Goal: Navigation & Orientation: Find specific page/section

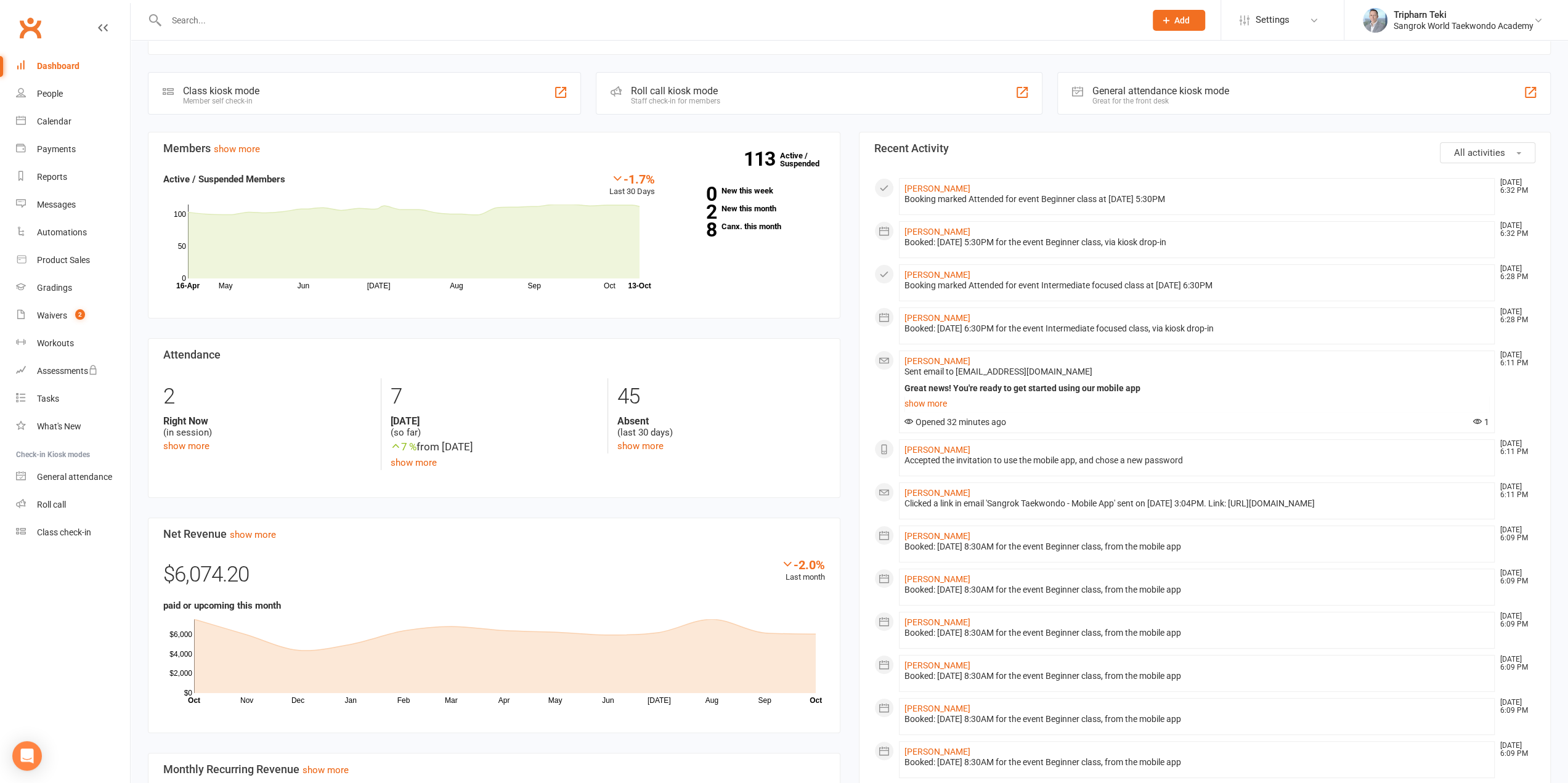
scroll to position [81, 0]
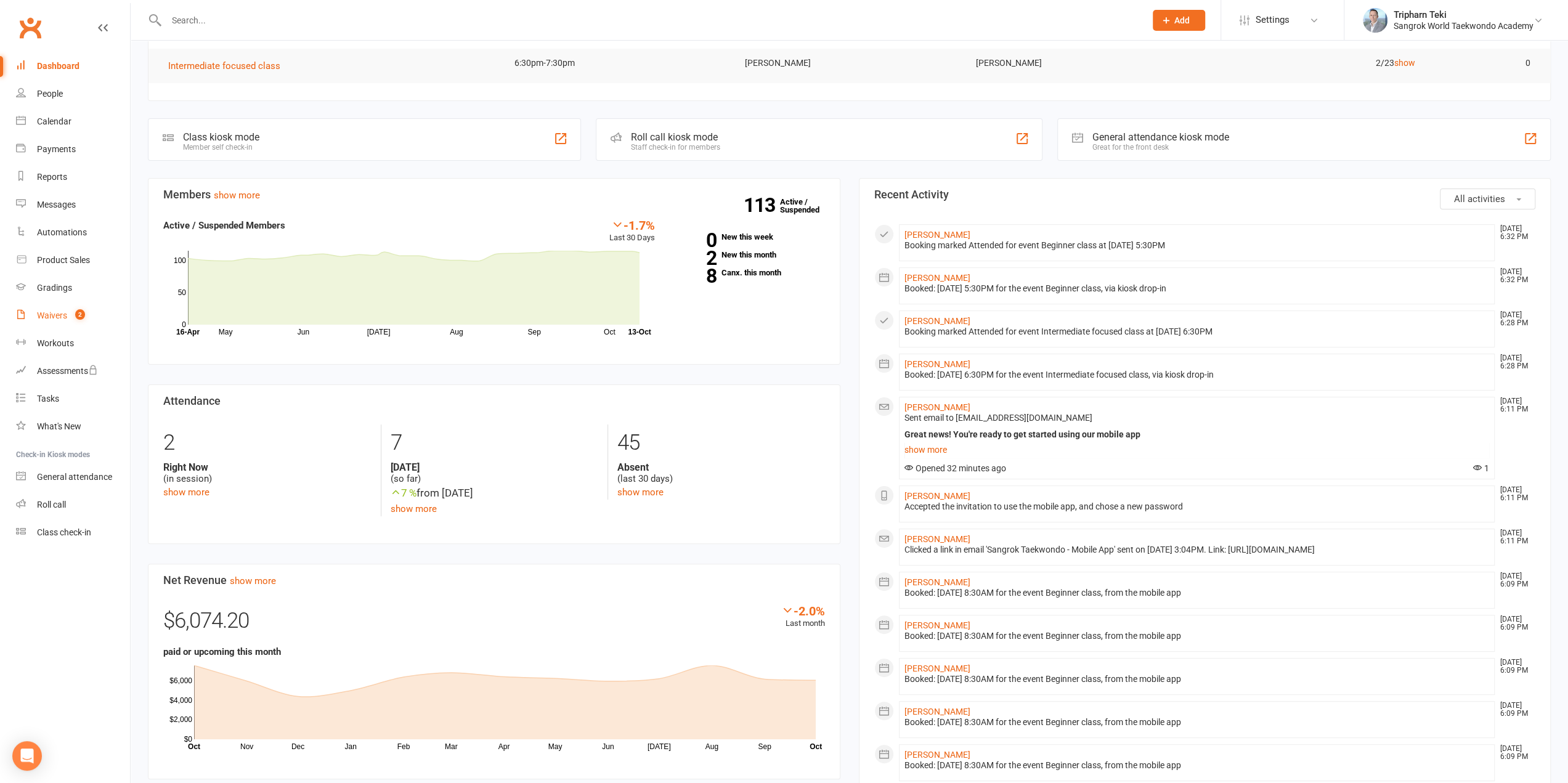
click at [51, 320] on div "Waivers" at bounding box center [51, 315] width 30 height 10
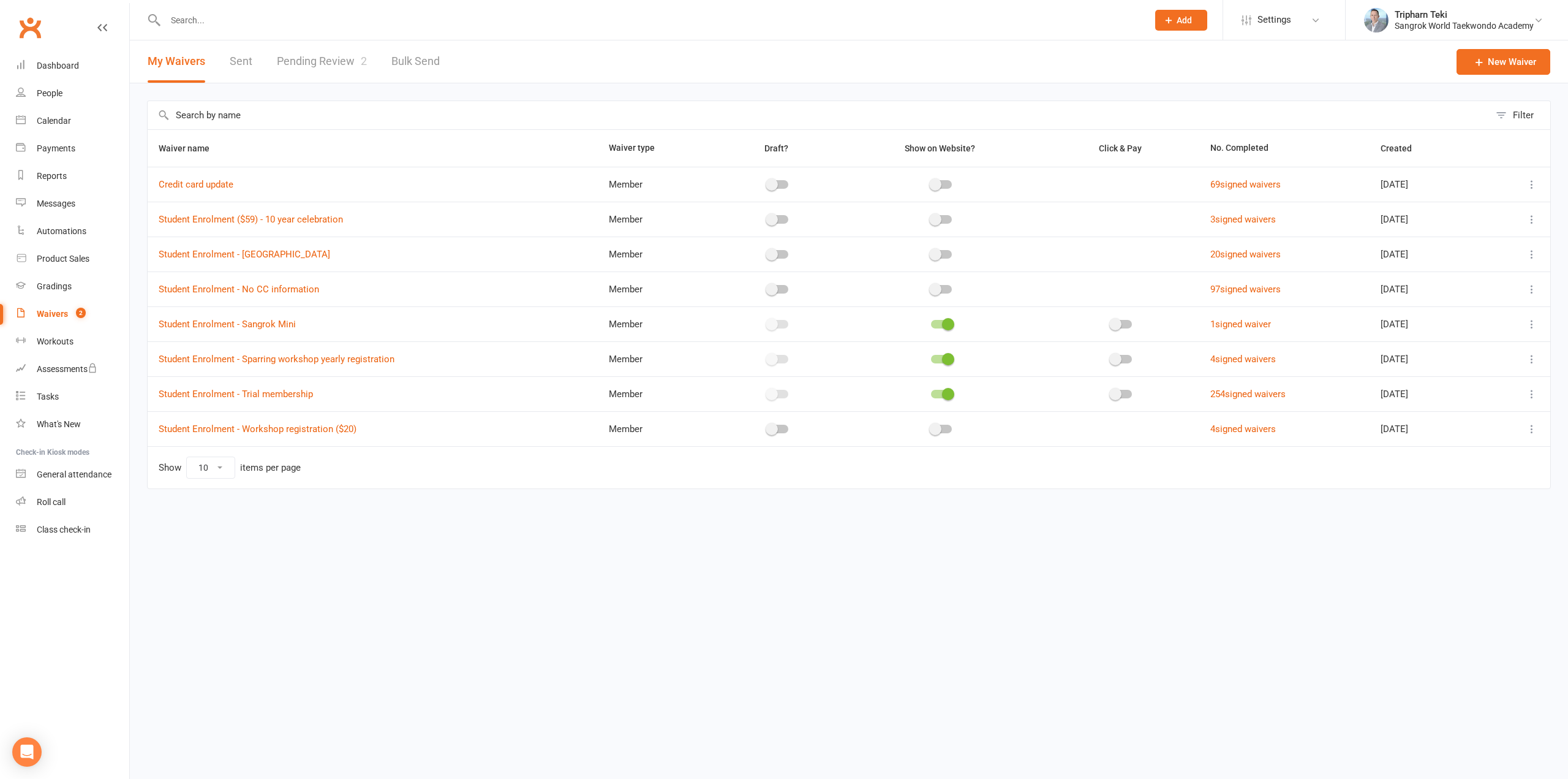
click at [305, 63] on link "Pending Review 2" at bounding box center [322, 61] width 90 height 42
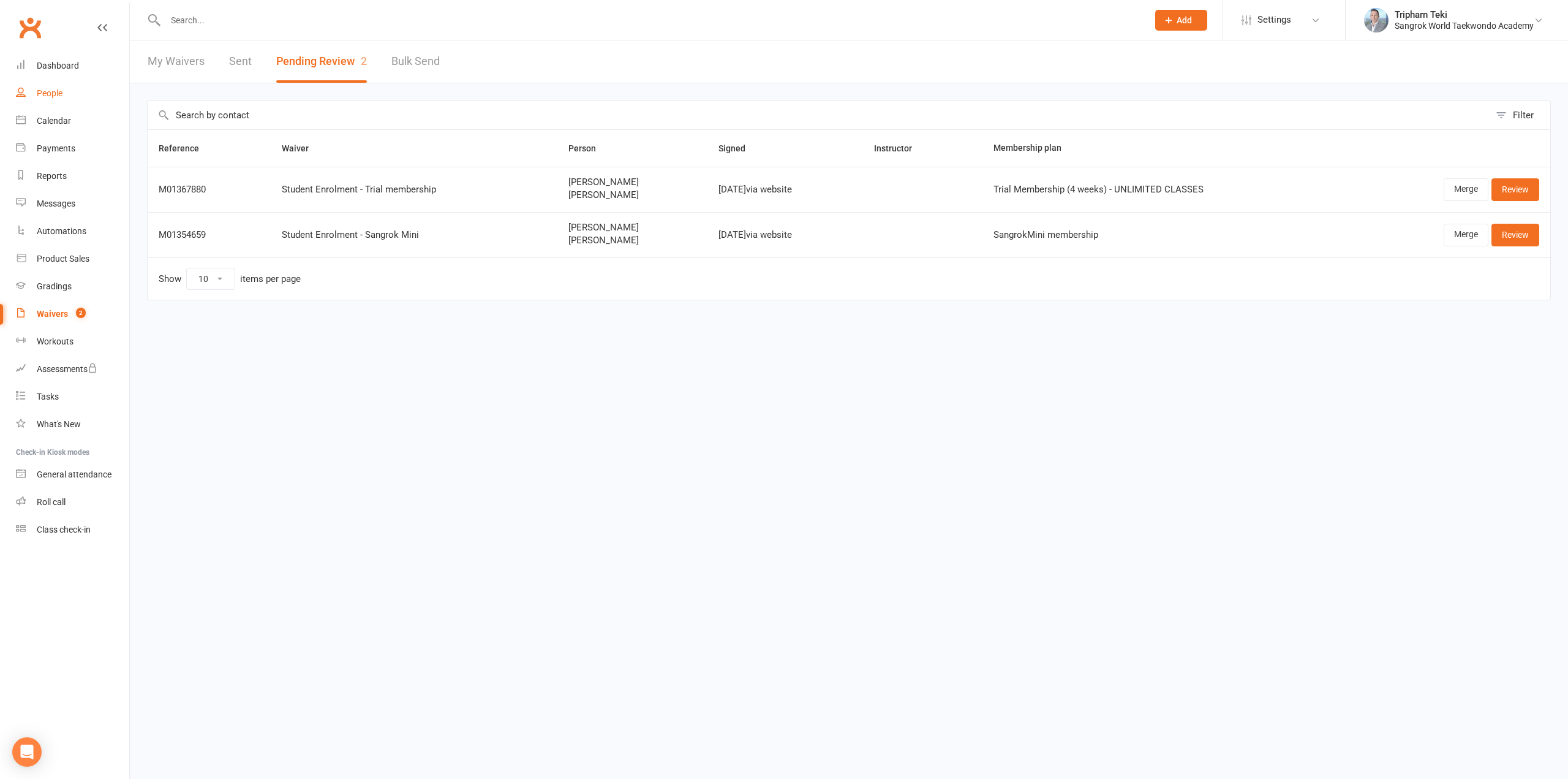
click at [48, 94] on div "People" at bounding box center [49, 93] width 26 height 10
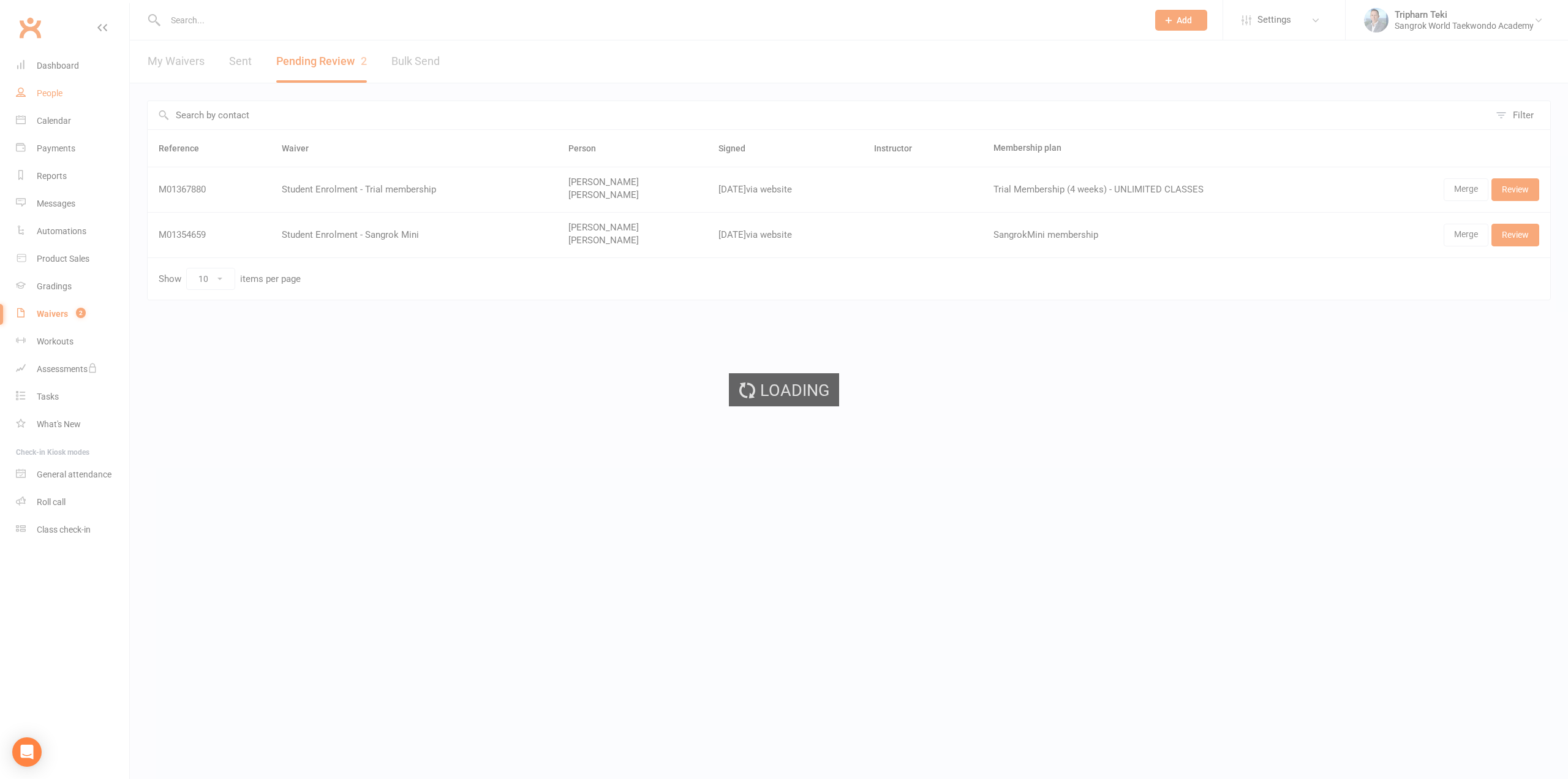
select select "100"
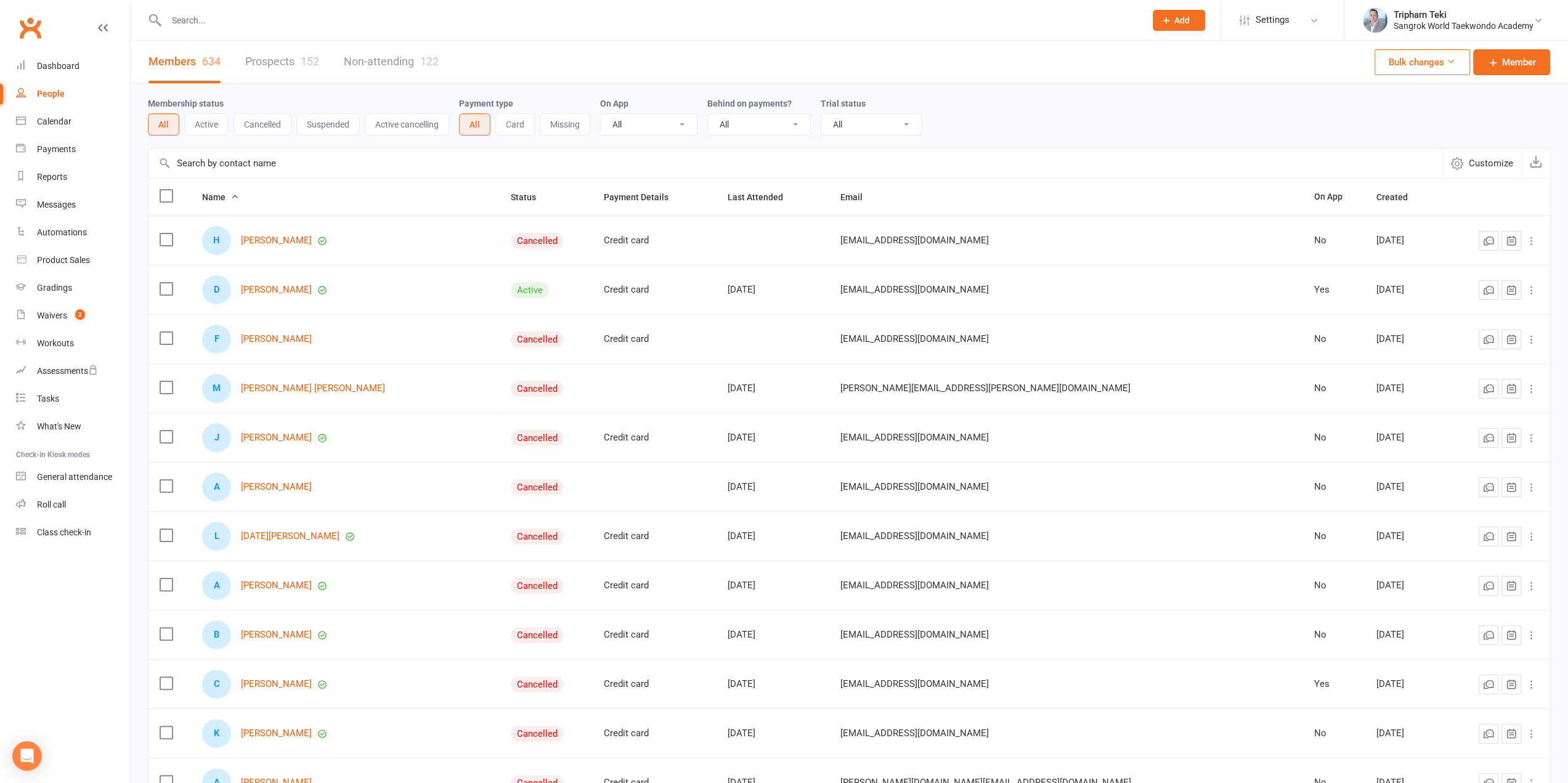
click at [262, 60] on link "Prospects 152" at bounding box center [282, 62] width 74 height 42
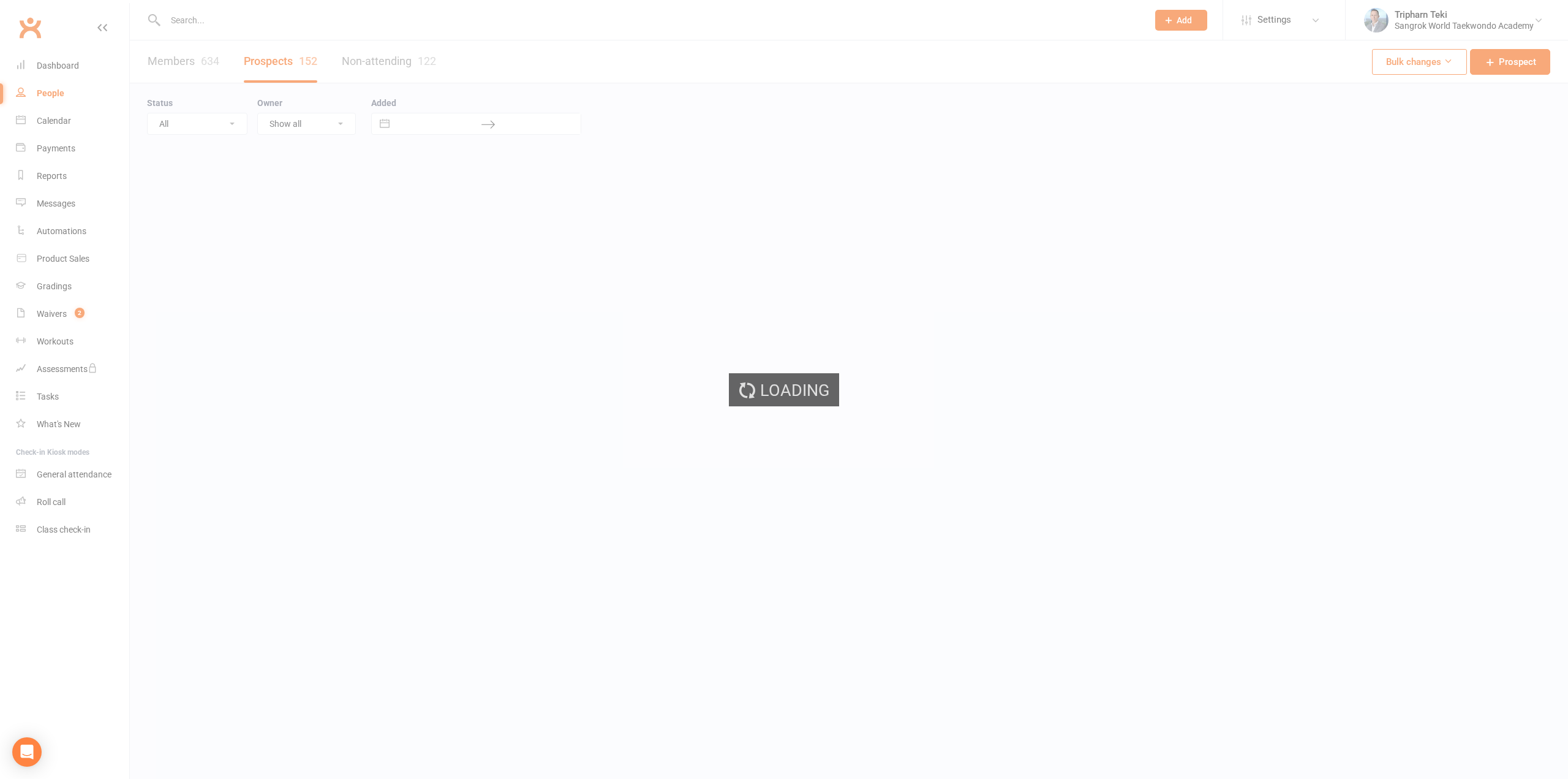
select select "100"
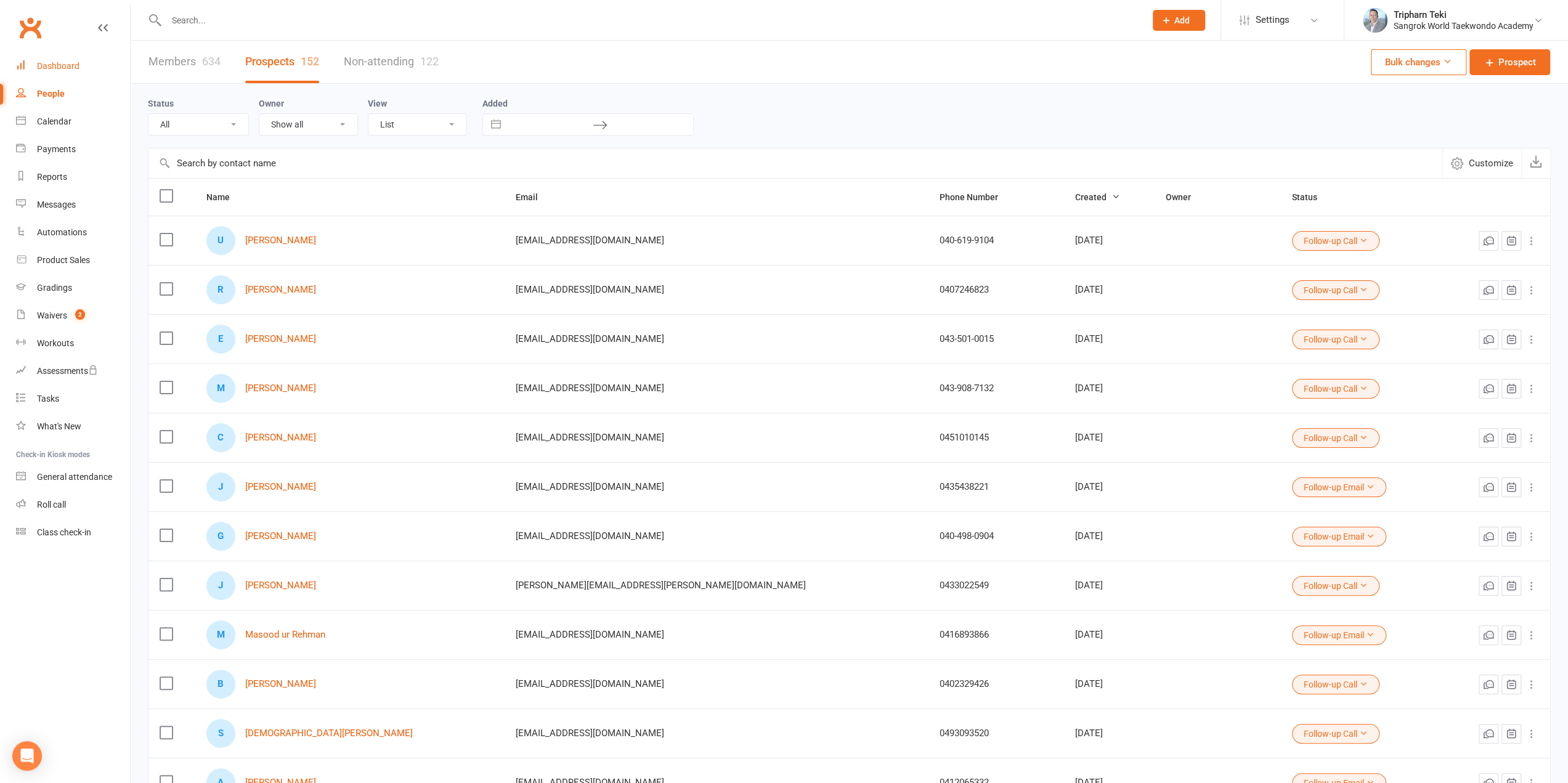
click at [67, 68] on div "Dashboard" at bounding box center [58, 65] width 42 height 10
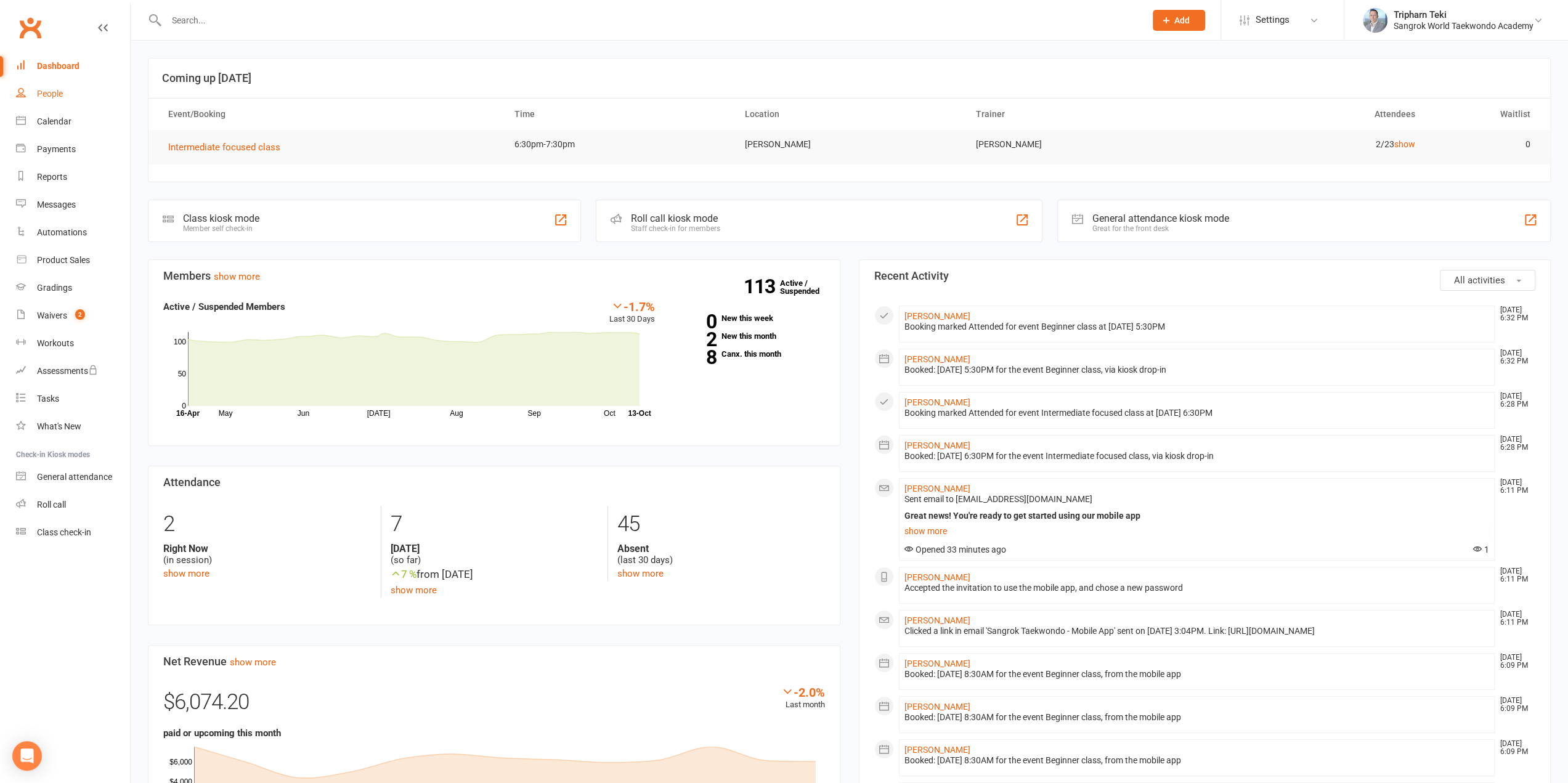
click at [52, 99] on link "People" at bounding box center [73, 94] width 114 height 28
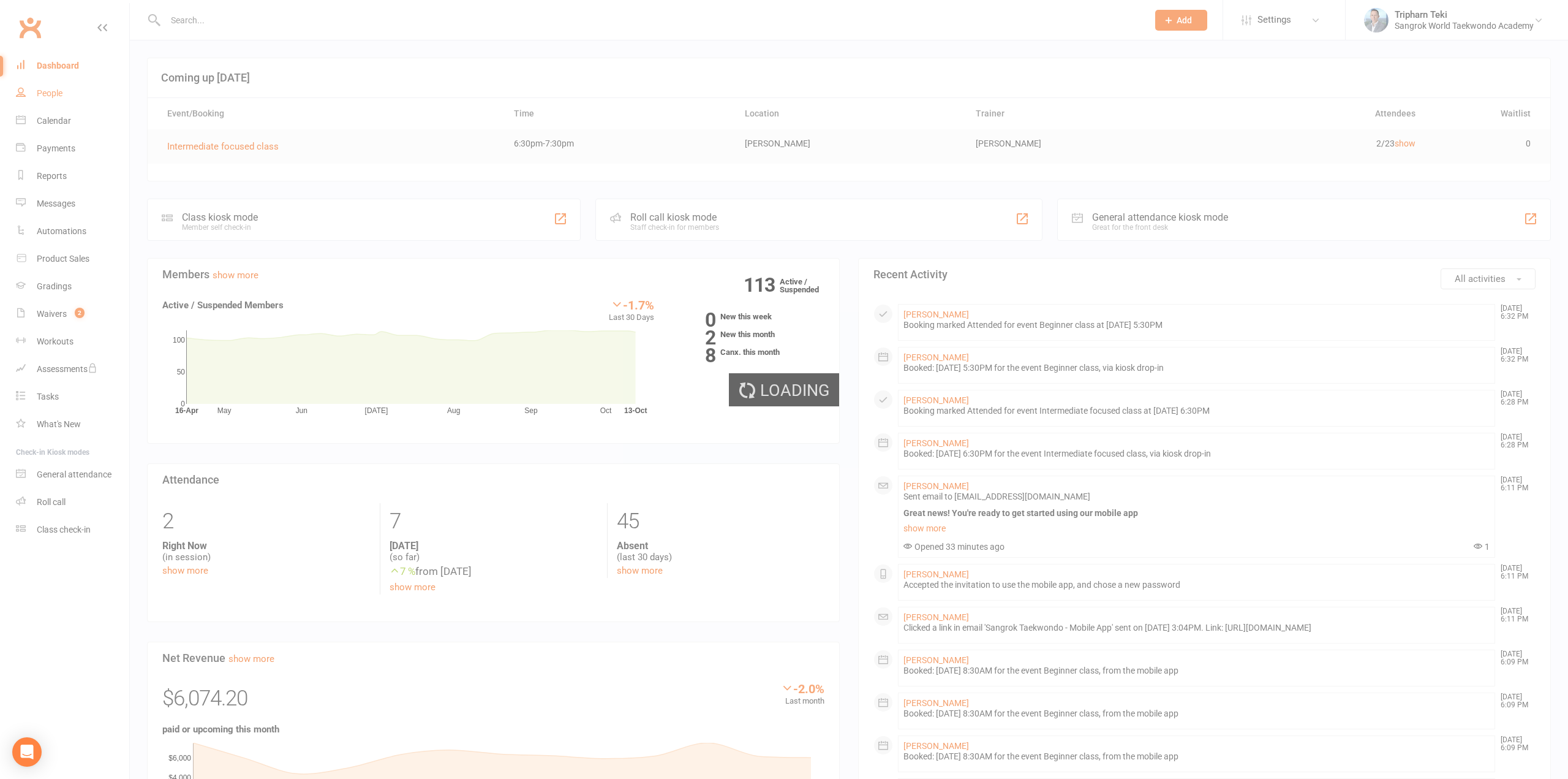
select select "100"
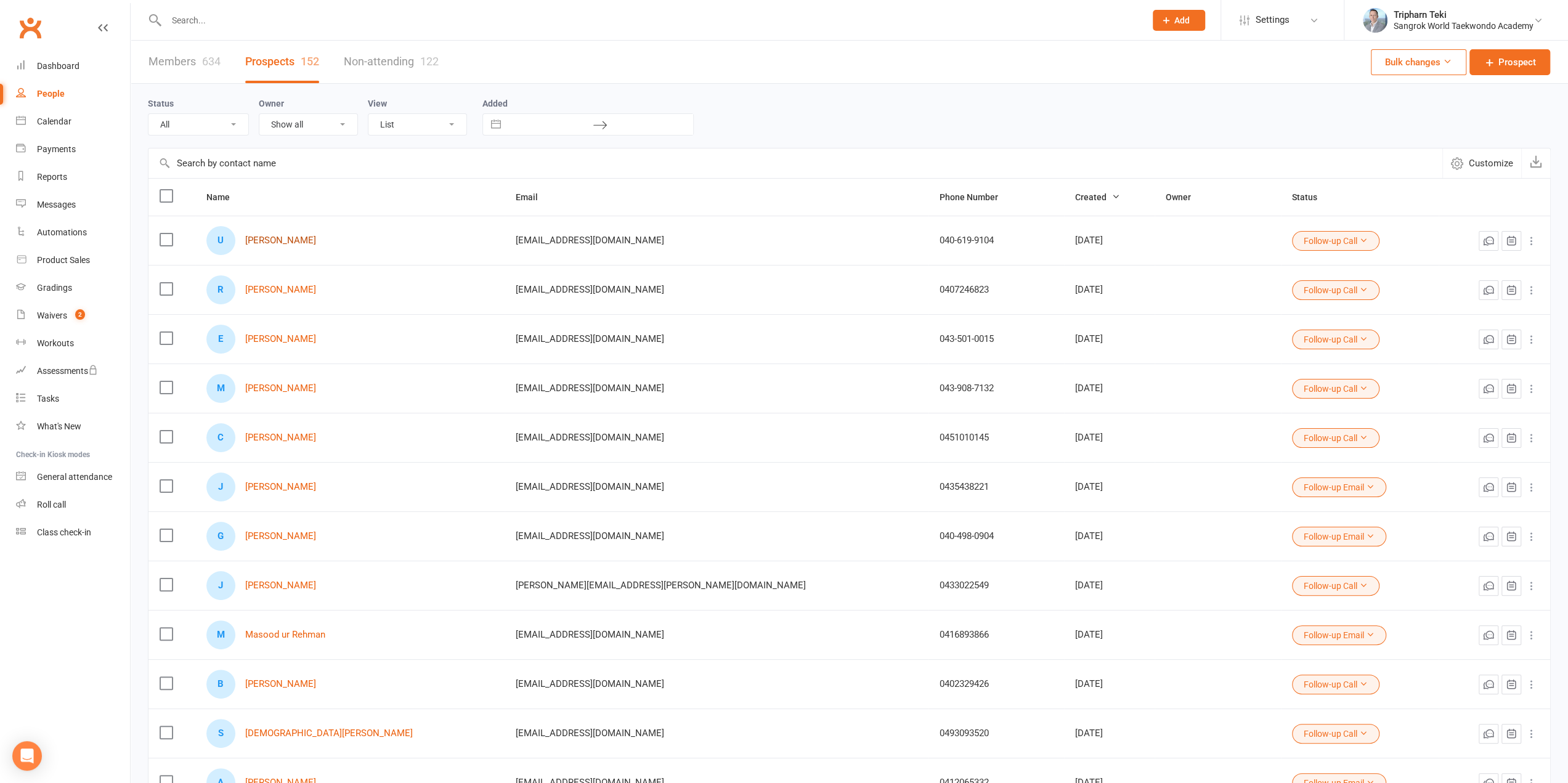
click at [265, 244] on link "[PERSON_NAME]" at bounding box center [280, 240] width 71 height 10
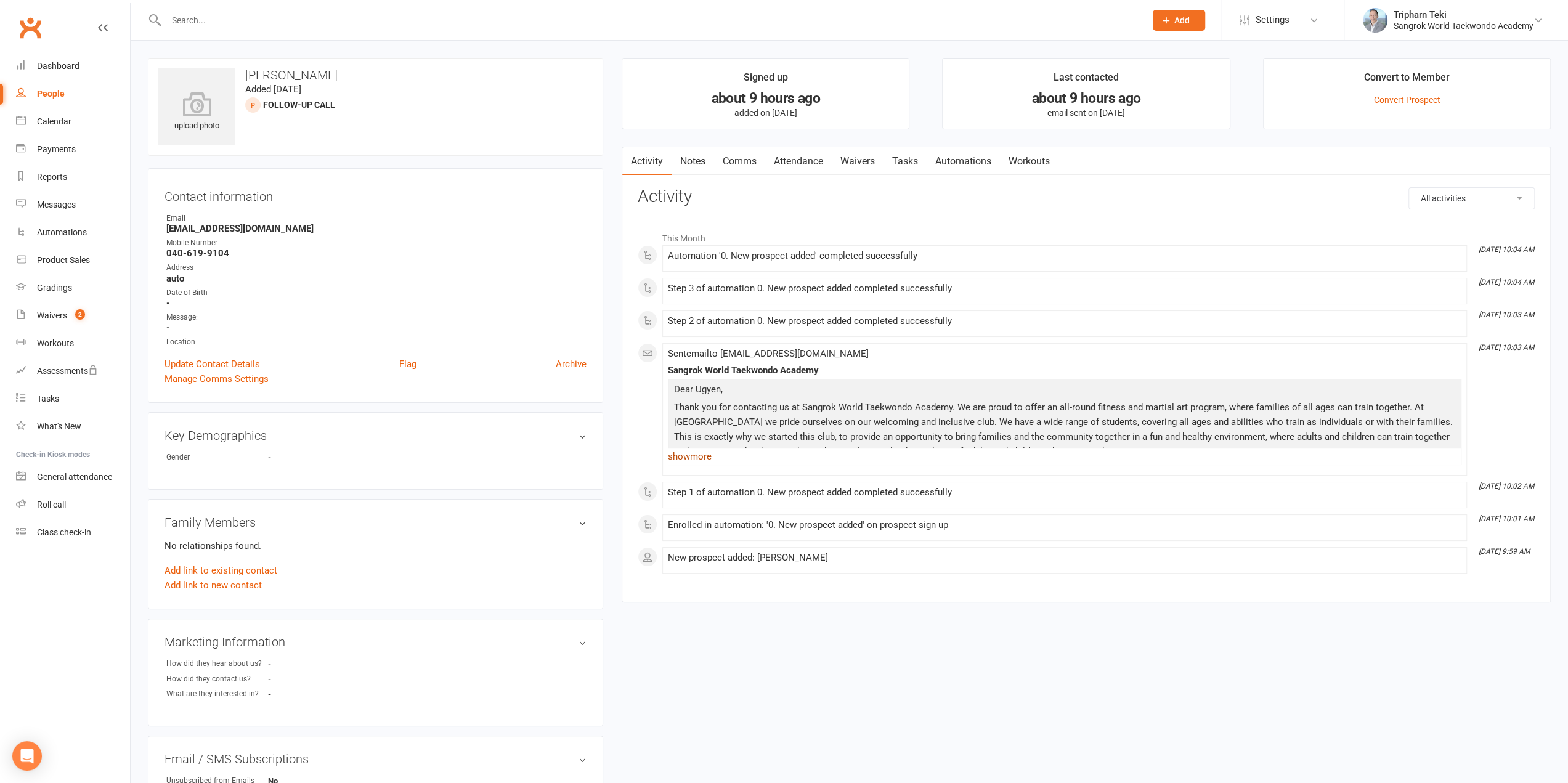
click at [706, 450] on link "show more" at bounding box center [1064, 456] width 793 height 17
